Goal: Task Accomplishment & Management: Manage account settings

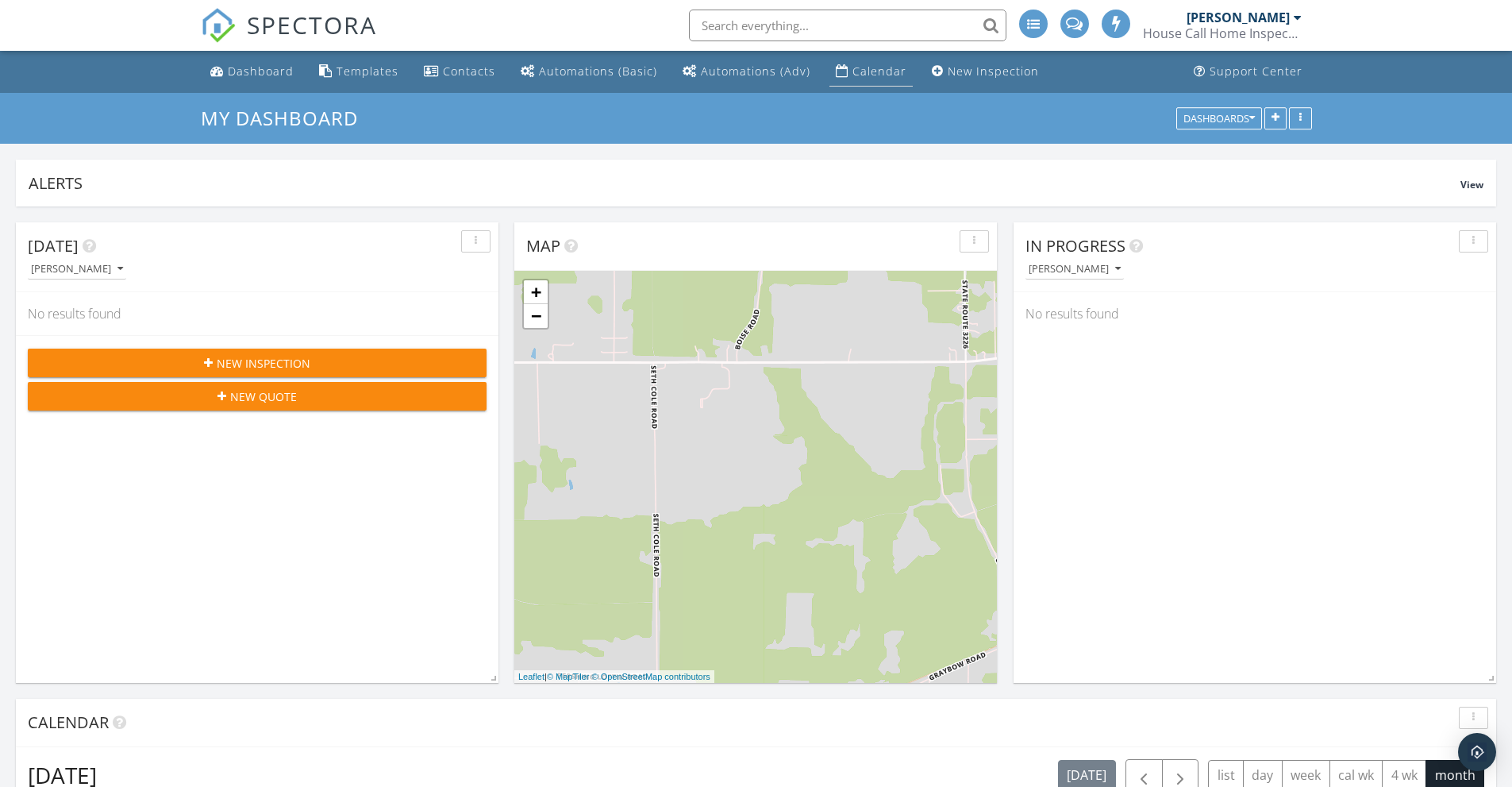
click at [881, 74] on div "Calendar" at bounding box center [880, 70] width 54 height 15
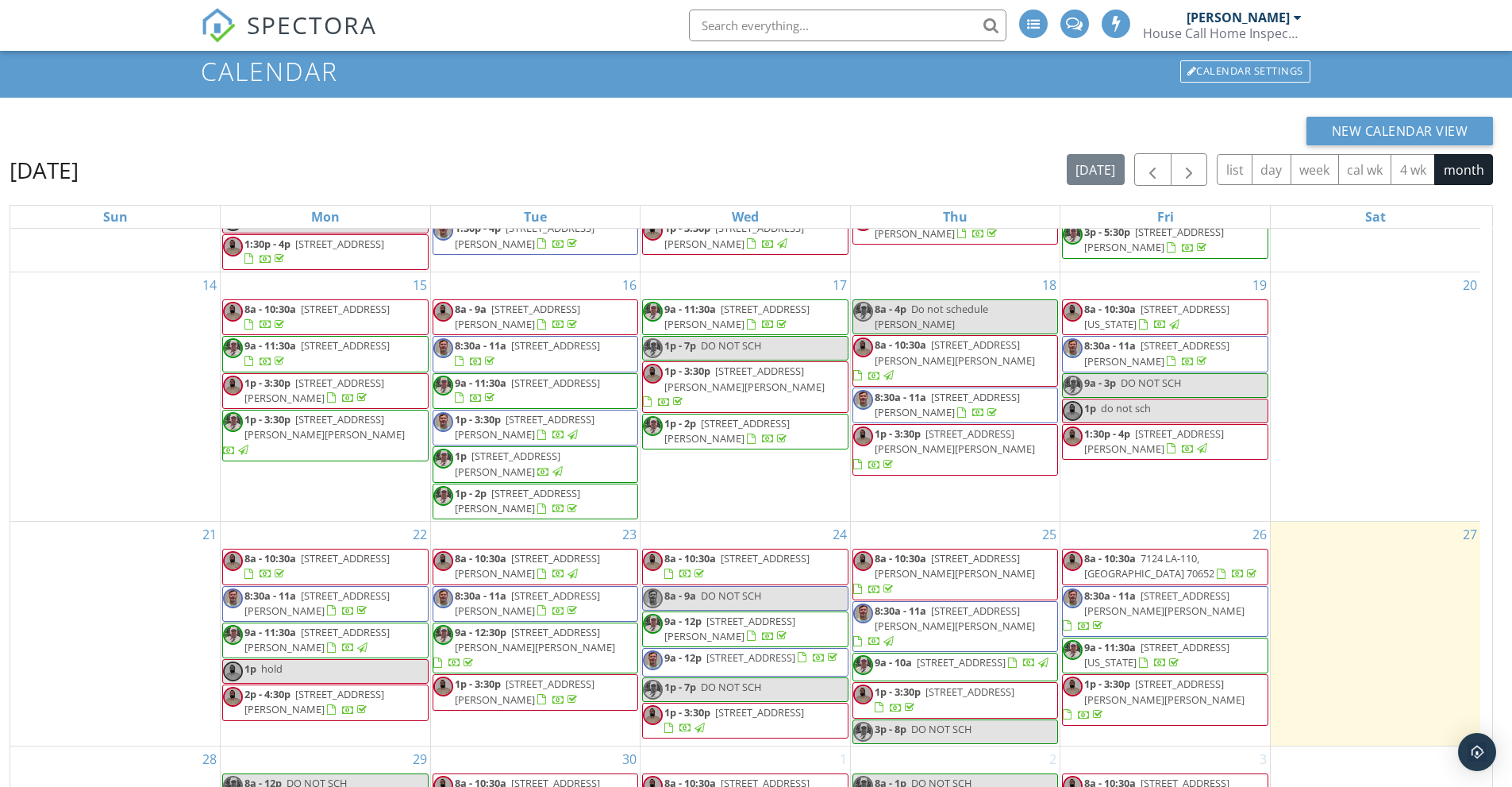
scroll to position [211, 0]
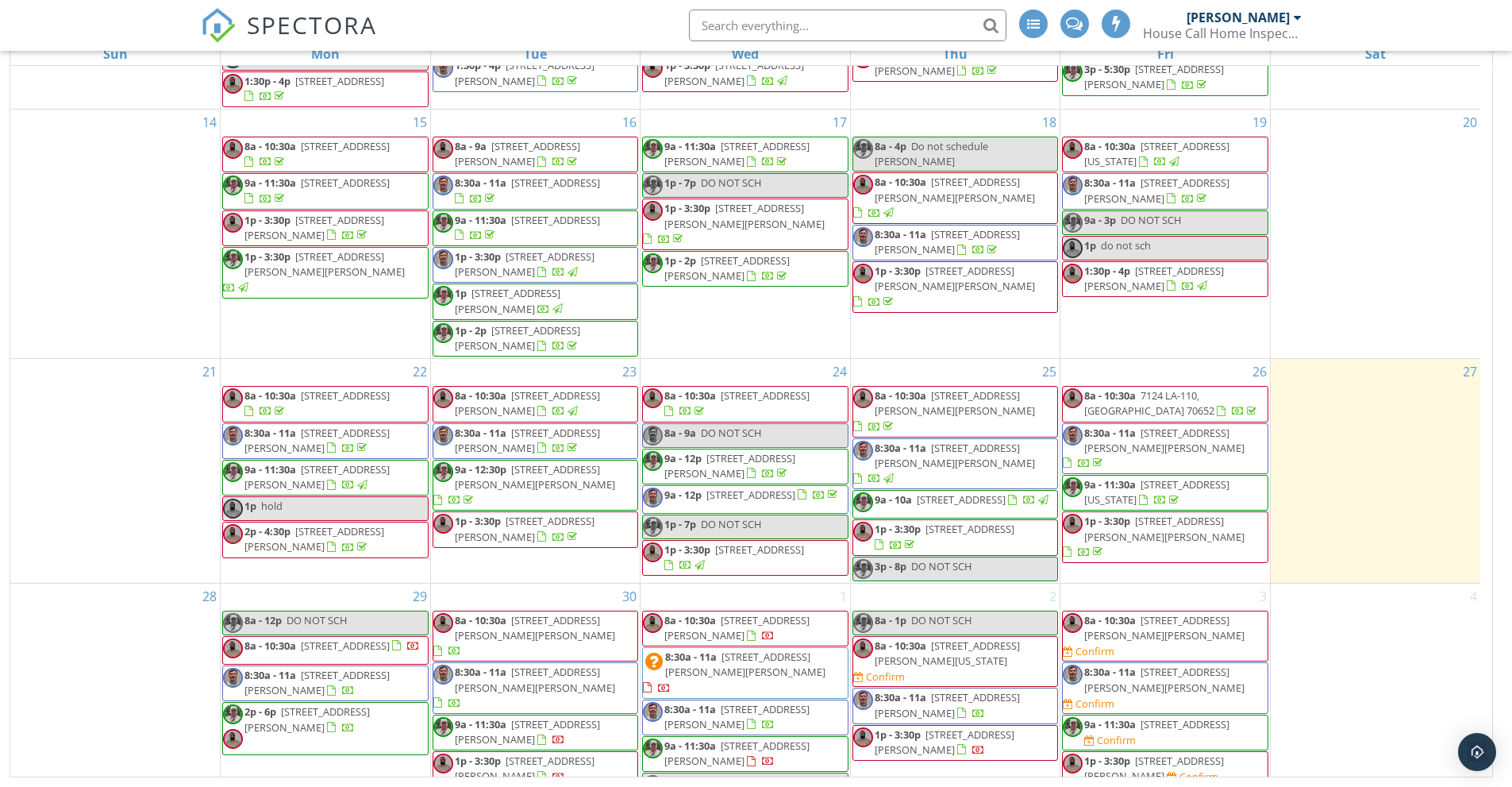
drag, startPoint x: 1518, startPoint y: 553, endPoint x: 1328, endPoint y: 718, distance: 251.6
click at [1508, 786] on html "SPECTORA [PERSON_NAME] House Call Home Inspection- [GEOGRAPHIC_DATA], [GEOGRAPH…" at bounding box center [756, 288] width 1512 height 998
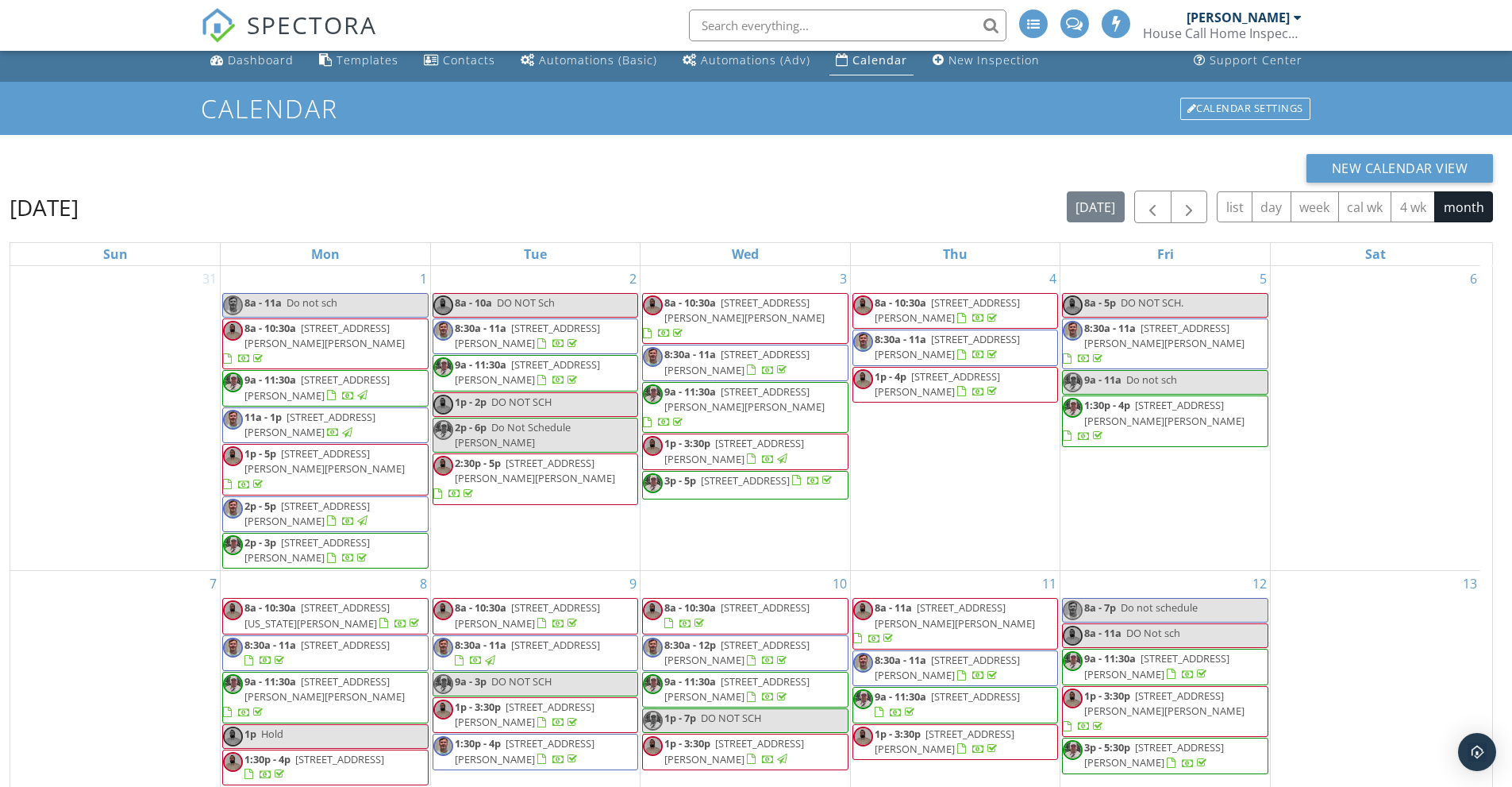
scroll to position [0, 0]
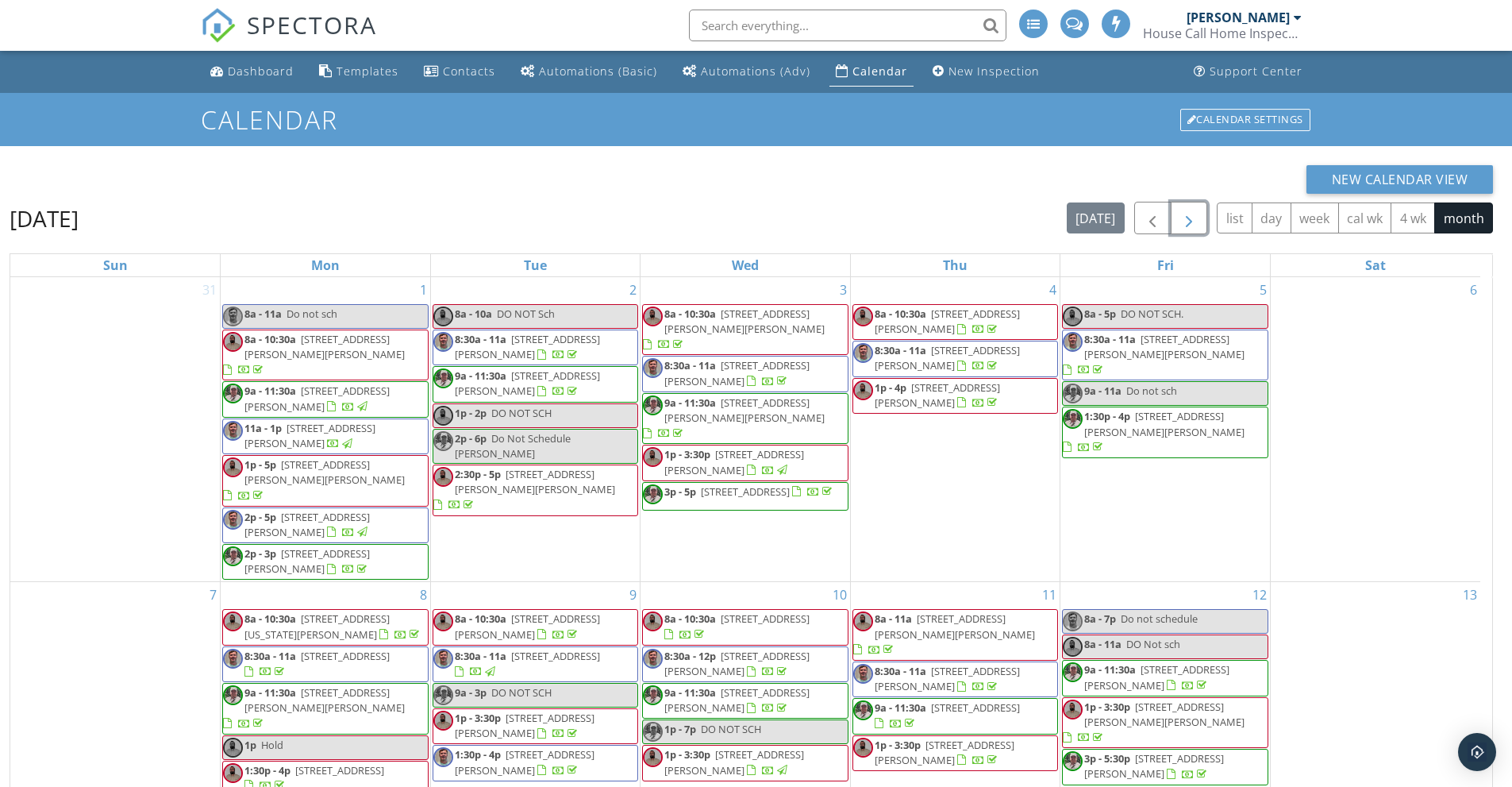
click at [1191, 224] on span "button" at bounding box center [1189, 218] width 19 height 19
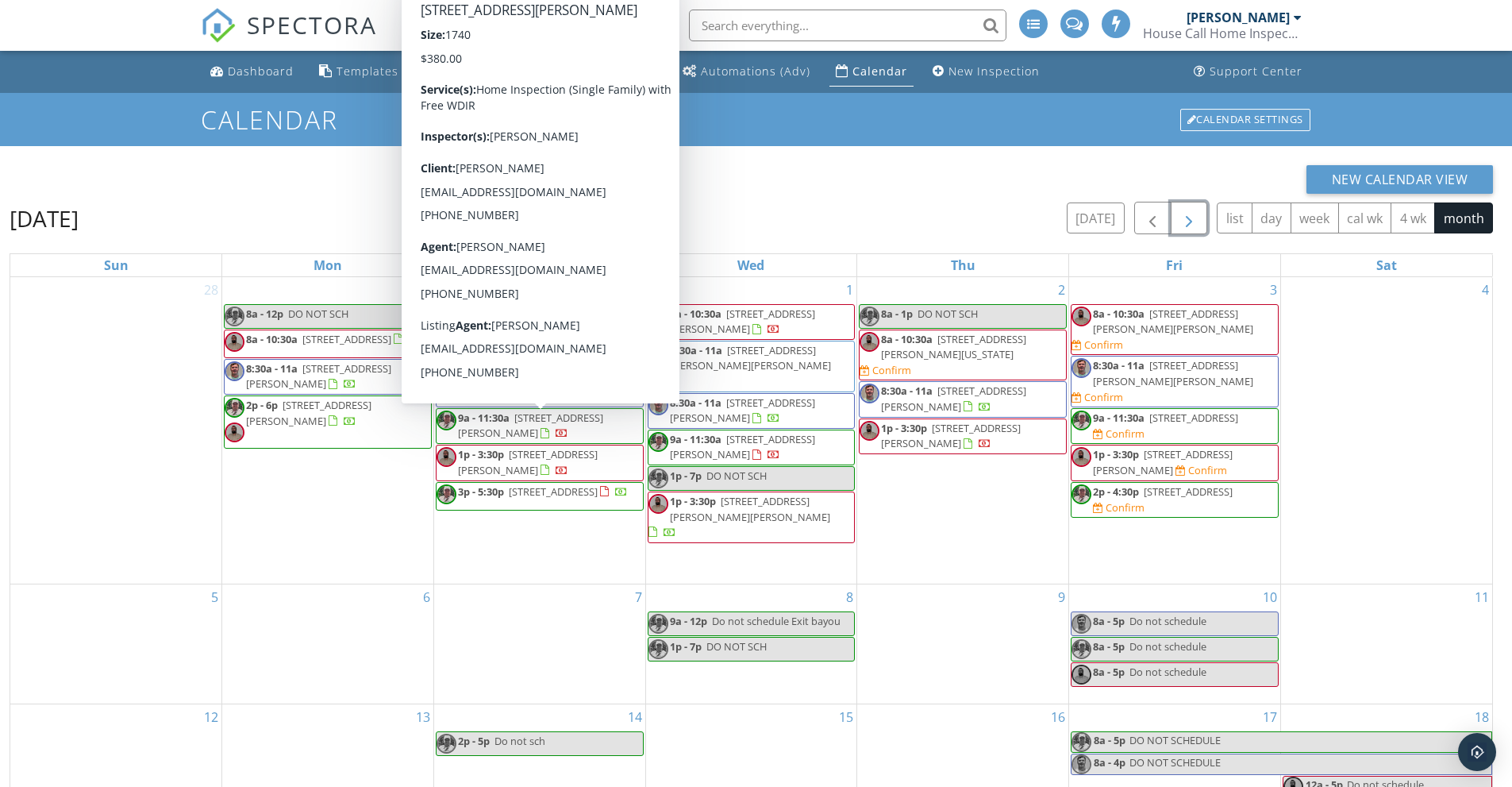
click at [1407, 449] on div "4" at bounding box center [1387, 430] width 211 height 306
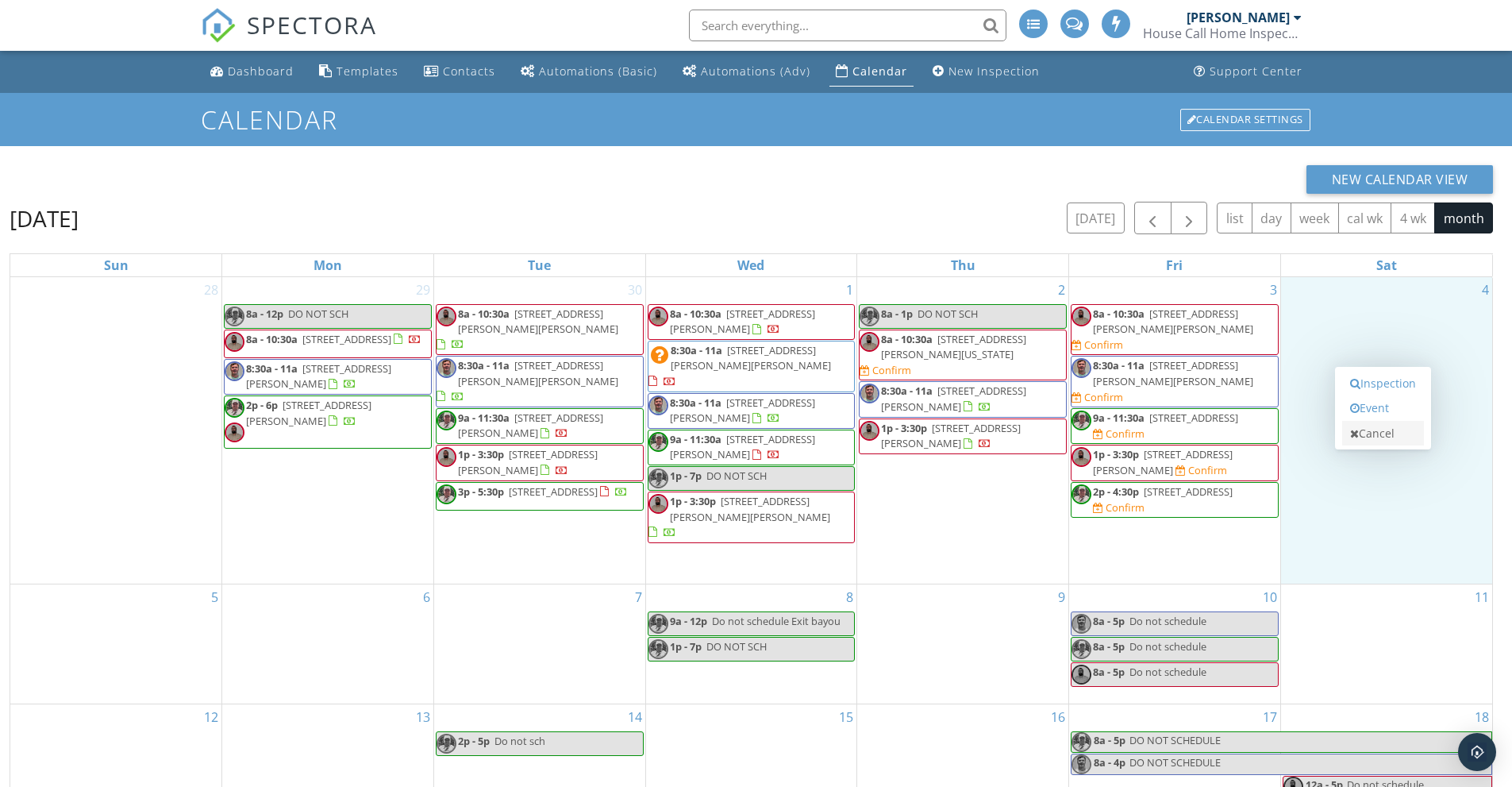
click at [1386, 428] on link "Cancel" at bounding box center [1383, 433] width 82 height 26
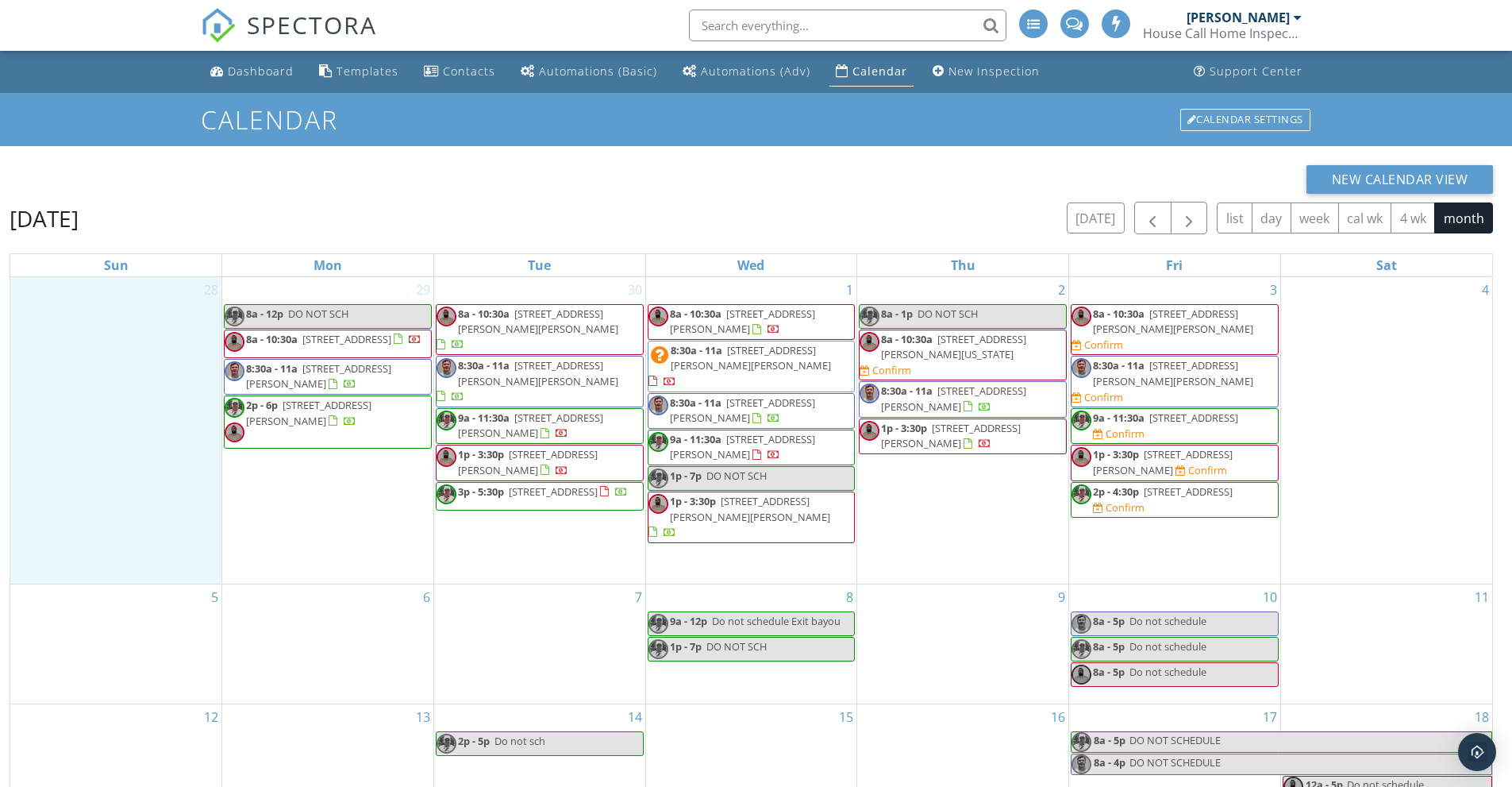
click at [172, 417] on div "28" at bounding box center [116, 430] width 211 height 306
click at [114, 397] on link "Cancel" at bounding box center [114, 401] width 82 height 26
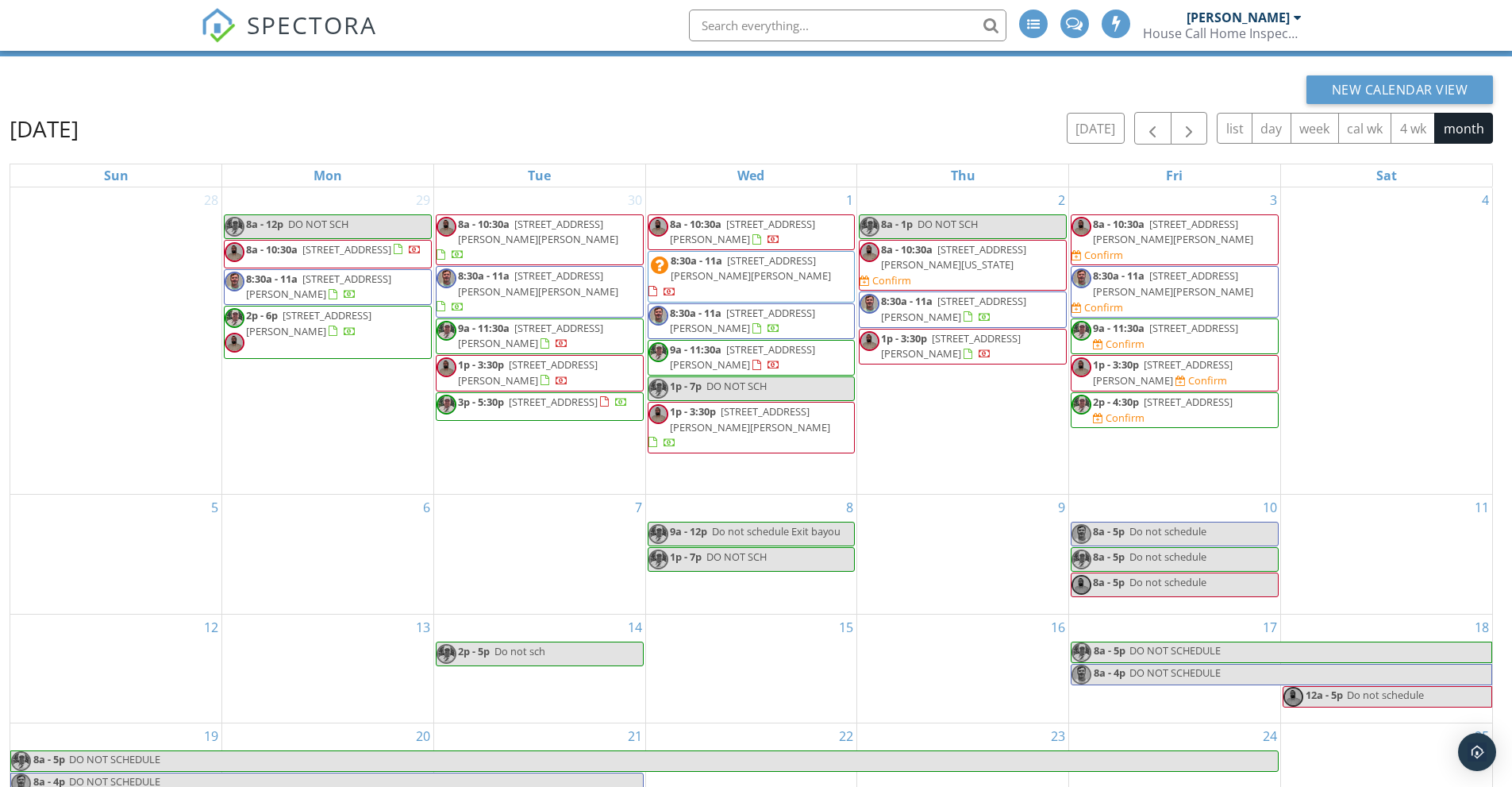
scroll to position [211, 0]
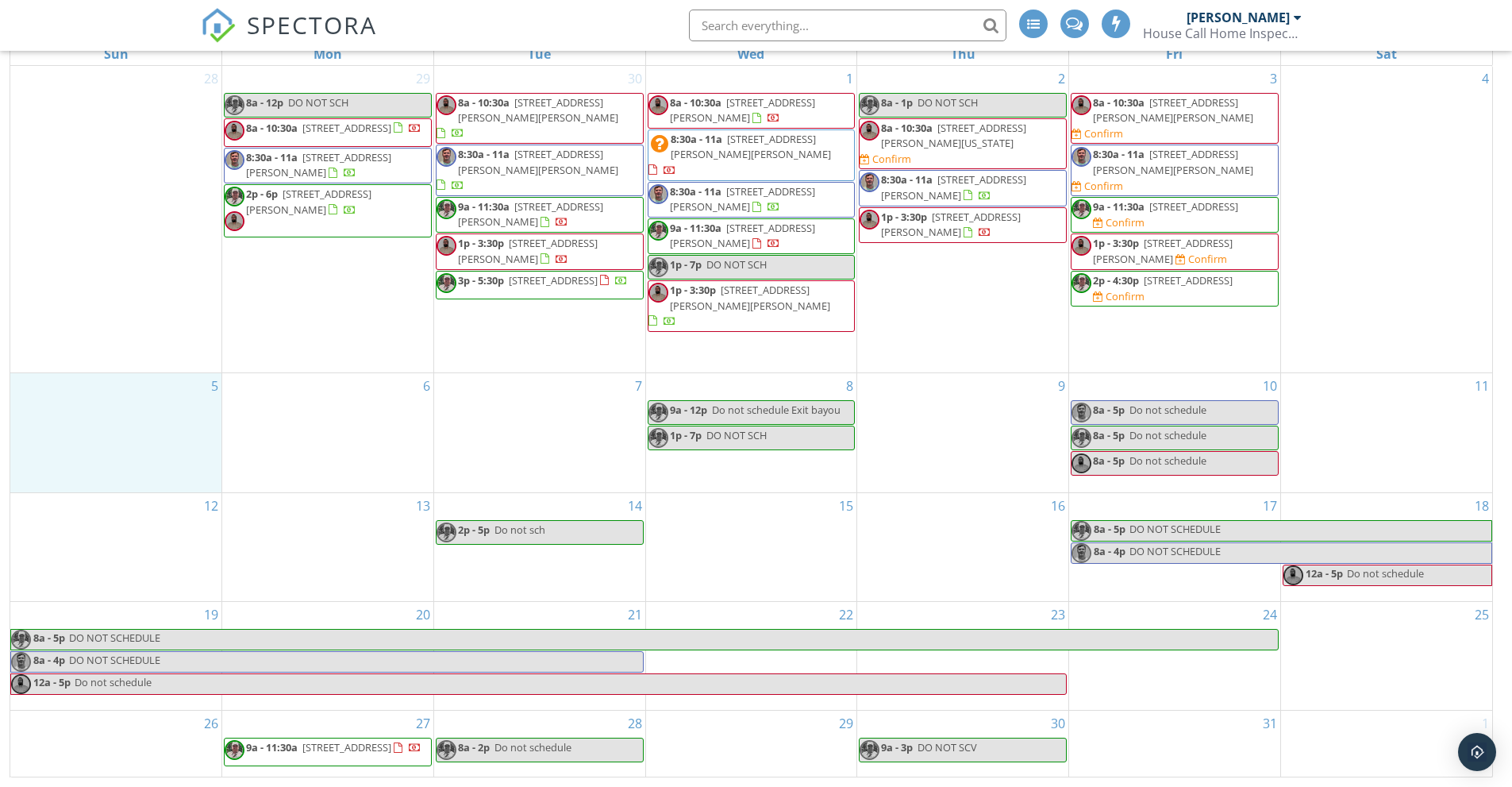
click at [136, 398] on div "5" at bounding box center [116, 433] width 211 height 119
click at [106, 382] on link "Cancel" at bounding box center [114, 383] width 82 height 26
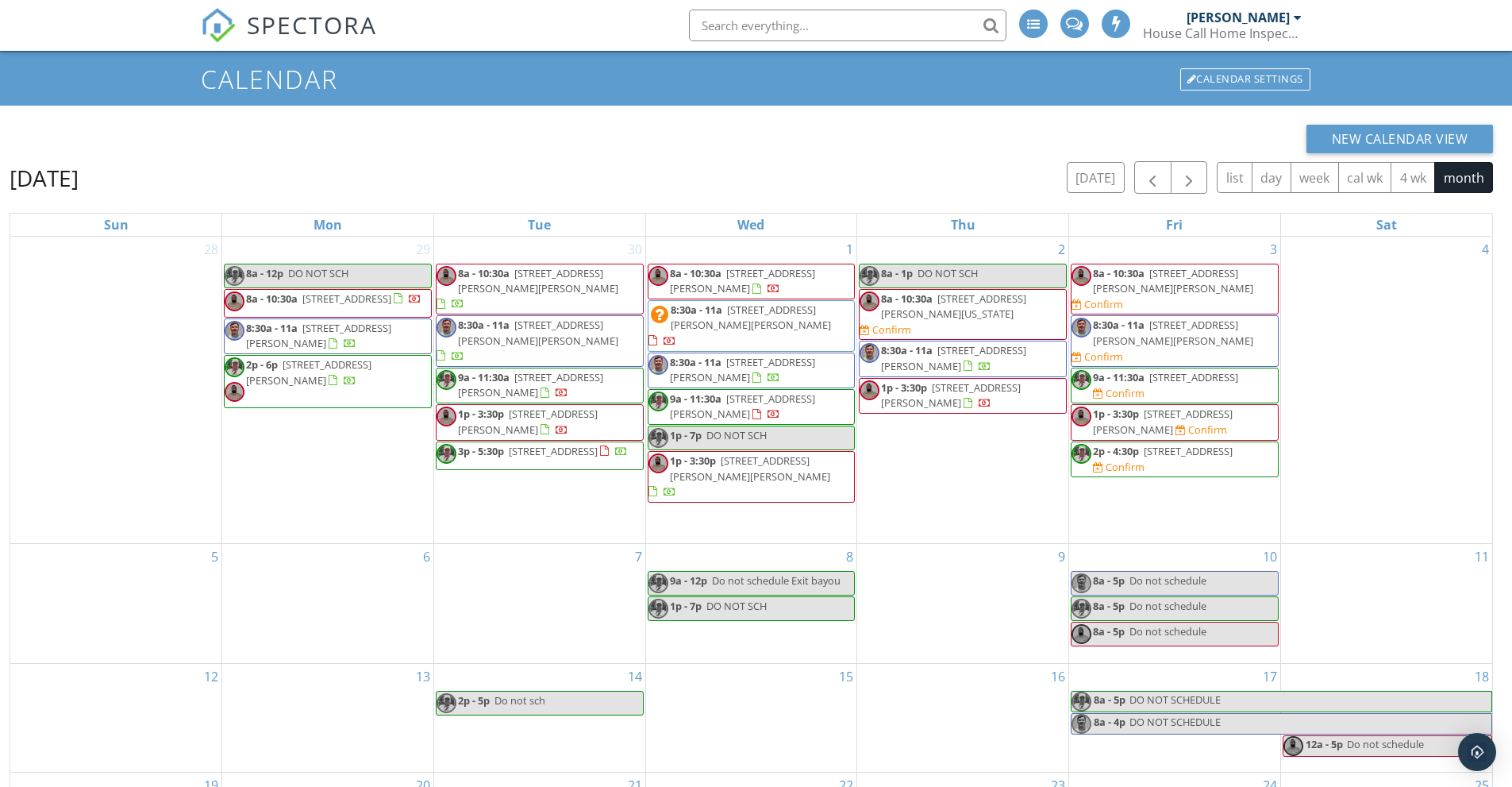
scroll to position [0, 0]
